Goal: Transaction & Acquisition: Purchase product/service

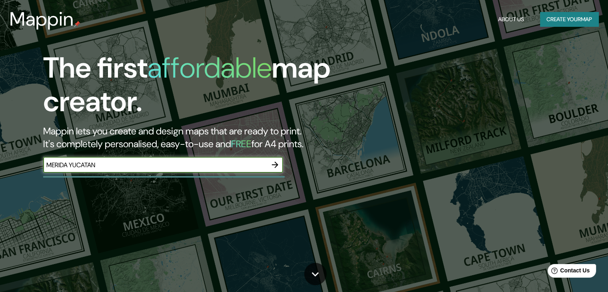
type input "MERIDA YUCATAN"
click at [273, 162] on icon "button" at bounding box center [275, 165] width 10 height 10
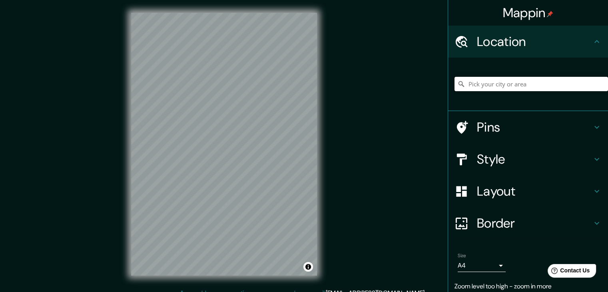
click at [489, 90] on input "Pick your city or area" at bounding box center [532, 84] width 154 height 14
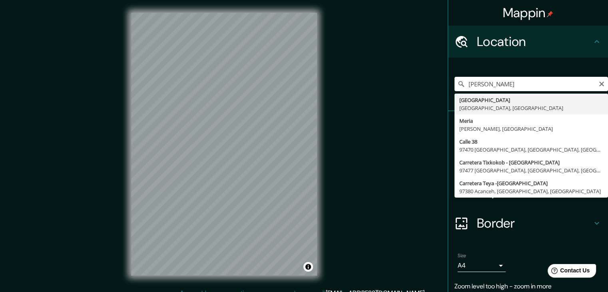
type input "[GEOGRAPHIC_DATA], [GEOGRAPHIC_DATA], [GEOGRAPHIC_DATA]"
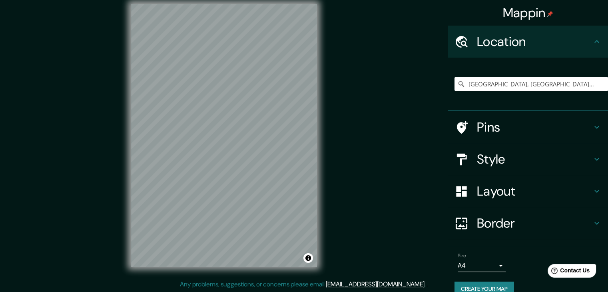
scroll to position [9, 0]
click at [552, 190] on h4 "Layout" at bounding box center [534, 191] width 115 height 16
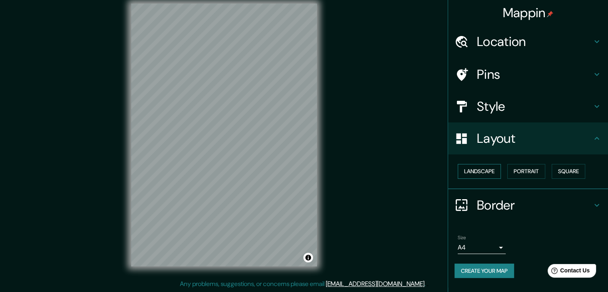
click at [491, 170] on button "Landscape" at bounding box center [479, 171] width 43 height 15
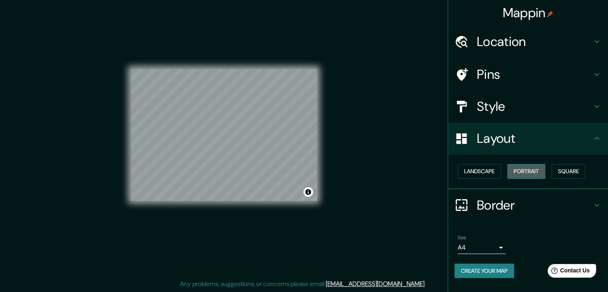
click at [524, 166] on button "Portrait" at bounding box center [526, 171] width 38 height 15
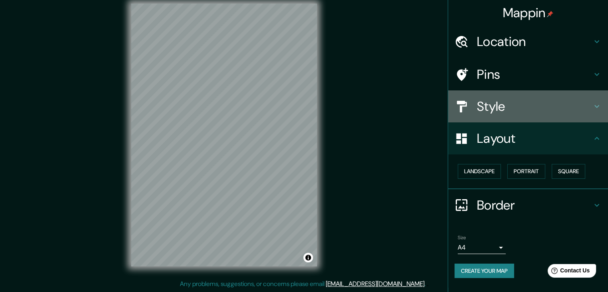
click at [487, 114] on h4 "Style" at bounding box center [534, 106] width 115 height 16
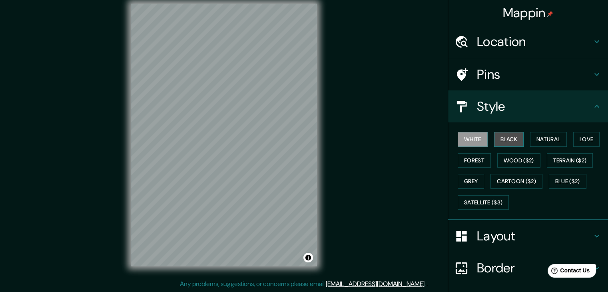
click at [501, 139] on button "Black" at bounding box center [509, 139] width 30 height 15
click at [514, 156] on button "Wood ($2)" at bounding box center [518, 160] width 43 height 15
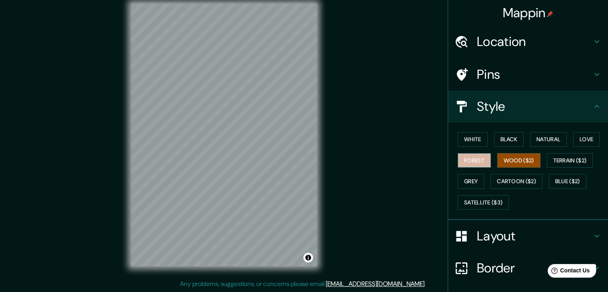
click at [474, 161] on button "Forest" at bounding box center [474, 160] width 33 height 15
click at [475, 180] on button "Grey" at bounding box center [471, 181] width 26 height 15
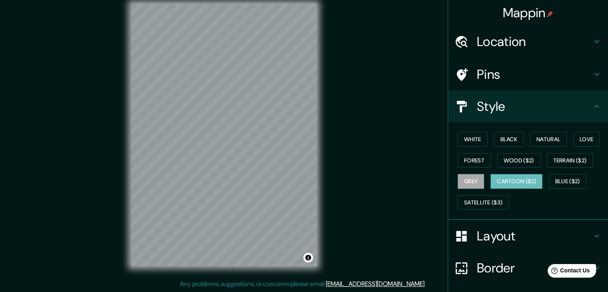
click at [510, 179] on button "Cartoon ($2)" at bounding box center [517, 181] width 52 height 15
click at [558, 178] on button "Blue ($2)" at bounding box center [568, 181] width 38 height 15
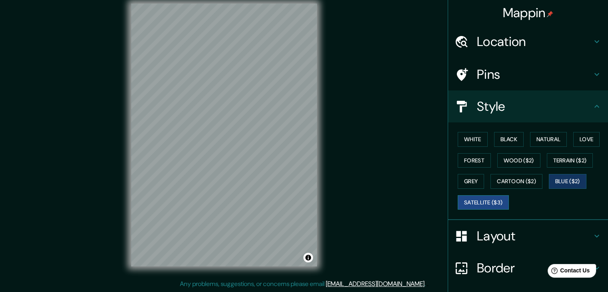
click at [491, 203] on button "Satellite ($3)" at bounding box center [483, 202] width 51 height 15
click at [466, 136] on button "White" at bounding box center [473, 139] width 30 height 15
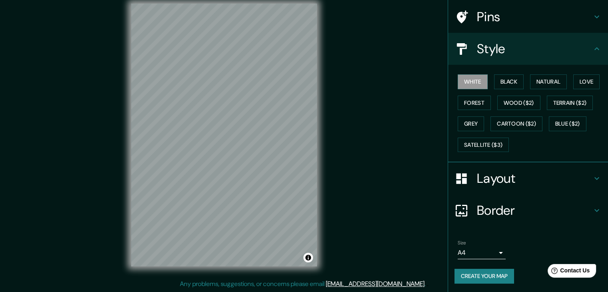
scroll to position [0, 0]
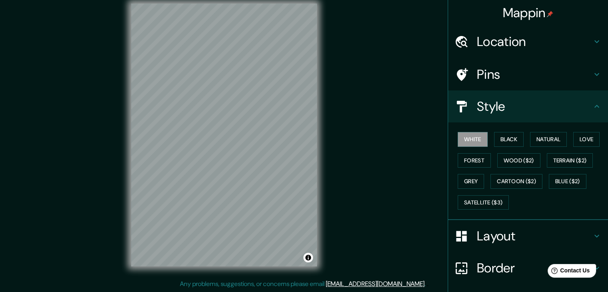
click at [488, 73] on h4 "Pins" at bounding box center [534, 74] width 115 height 16
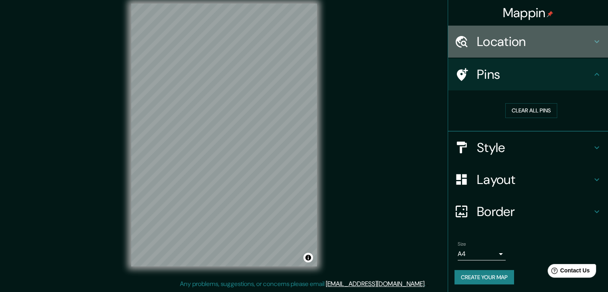
click at [501, 36] on h4 "Location" at bounding box center [534, 42] width 115 height 16
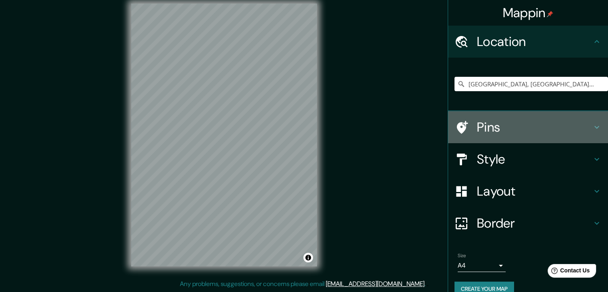
click at [507, 127] on h4 "Pins" at bounding box center [534, 127] width 115 height 16
